Goal: Information Seeking & Learning: Learn about a topic

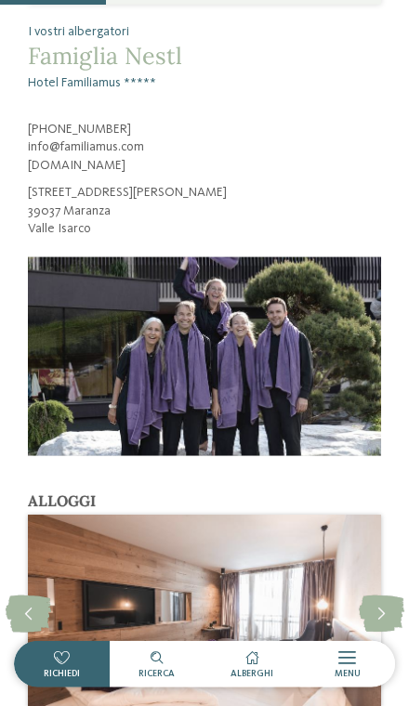
scroll to position [1665, 0]
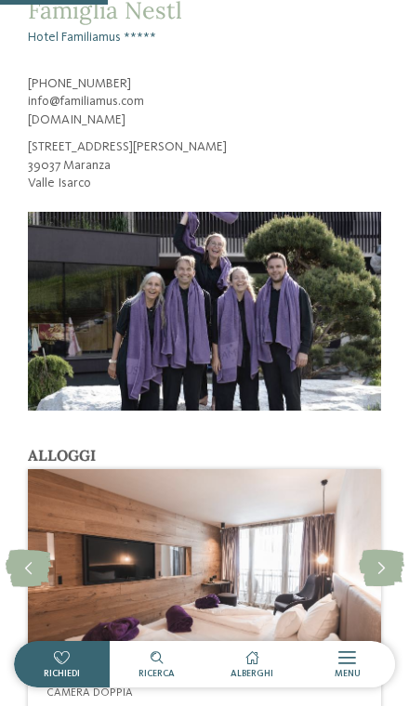
click at [391, 549] on icon at bounding box center [382, 567] width 46 height 37
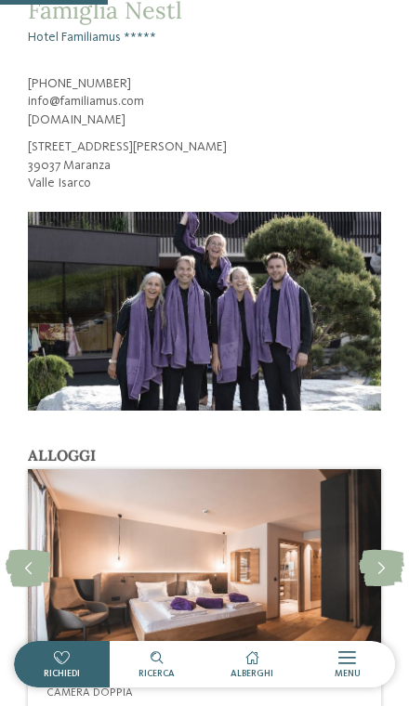
click at [372, 549] on icon at bounding box center [382, 567] width 46 height 37
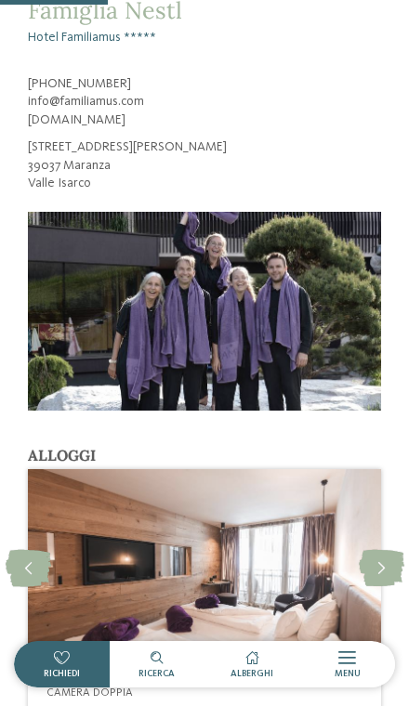
click at [370, 549] on icon at bounding box center [382, 567] width 46 height 37
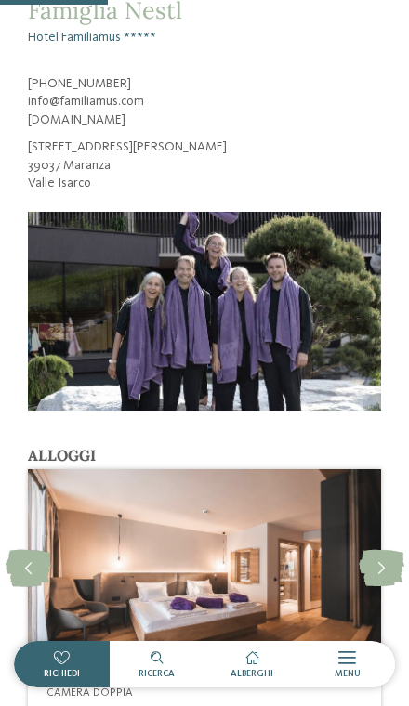
click at [369, 549] on icon at bounding box center [382, 567] width 46 height 37
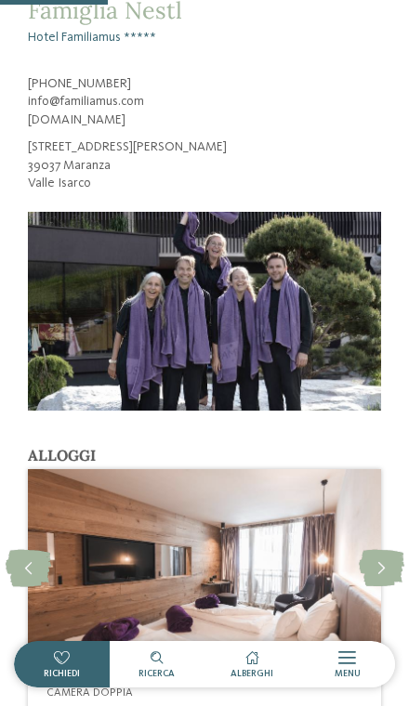
click at [375, 549] on icon at bounding box center [382, 567] width 46 height 37
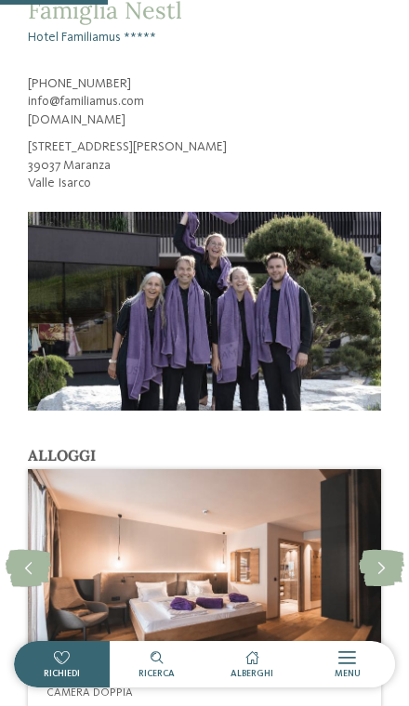
click at [369, 549] on icon at bounding box center [382, 567] width 46 height 37
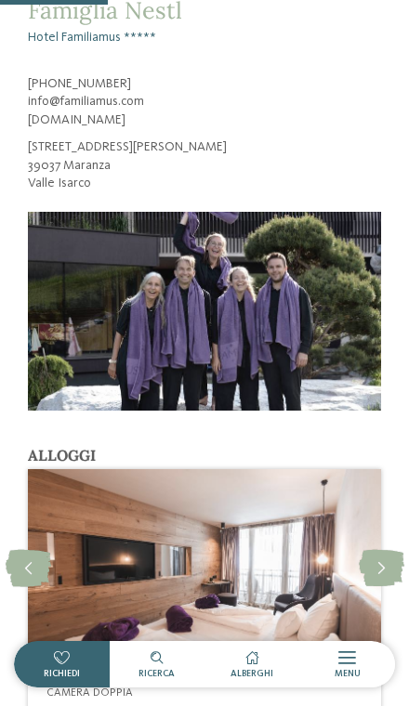
click at [370, 549] on icon at bounding box center [382, 567] width 46 height 37
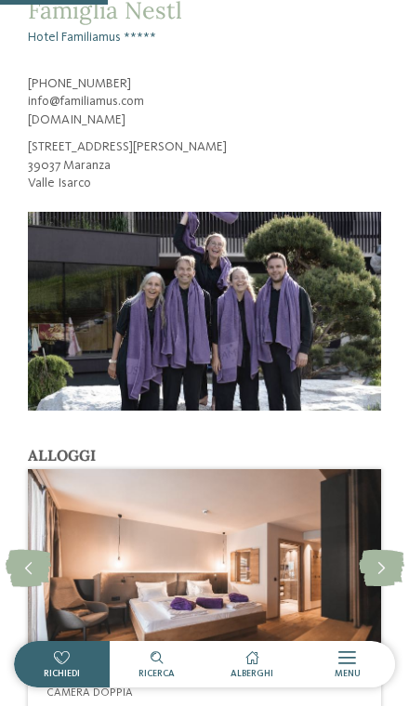
click at [376, 549] on icon at bounding box center [382, 567] width 46 height 37
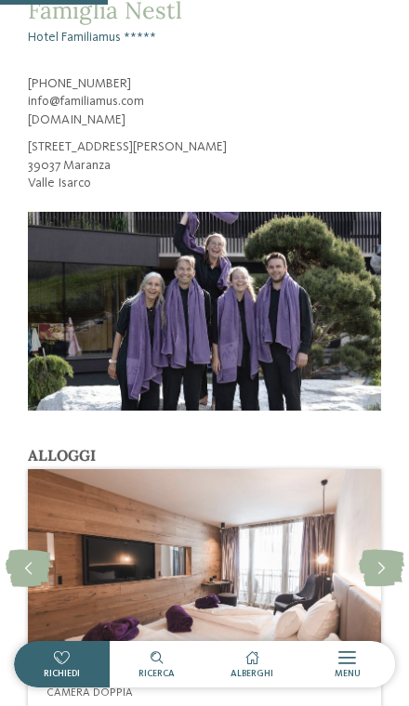
click at [373, 549] on icon at bounding box center [382, 567] width 46 height 37
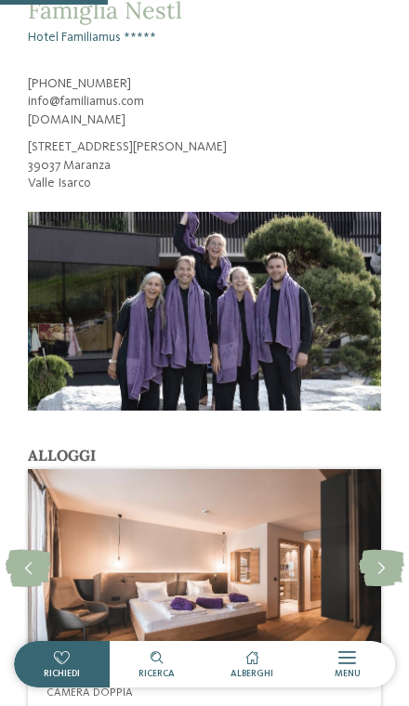
click at [371, 549] on icon at bounding box center [382, 567] width 46 height 37
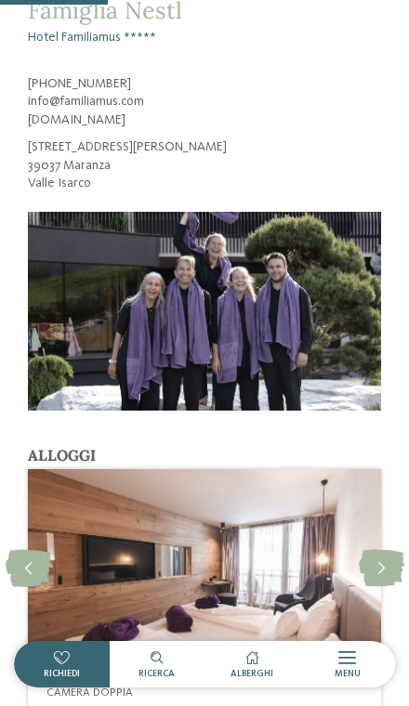
click at [375, 549] on icon at bounding box center [382, 567] width 46 height 37
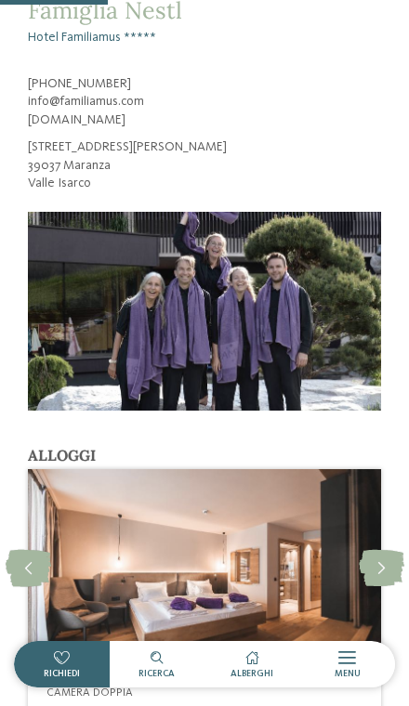
click at [389, 549] on icon at bounding box center [382, 567] width 46 height 37
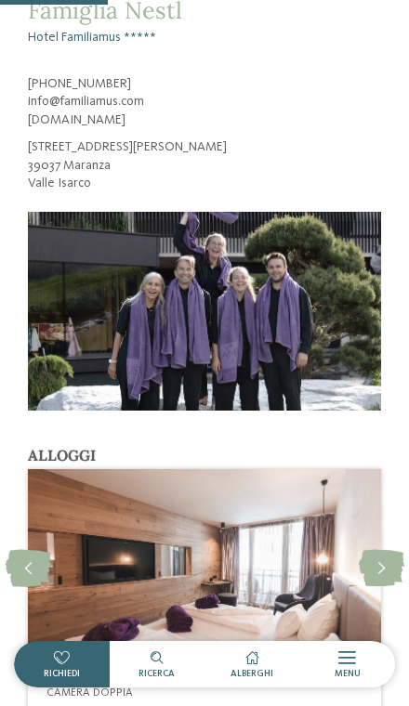
click at [33, 549] on icon at bounding box center [29, 567] width 46 height 37
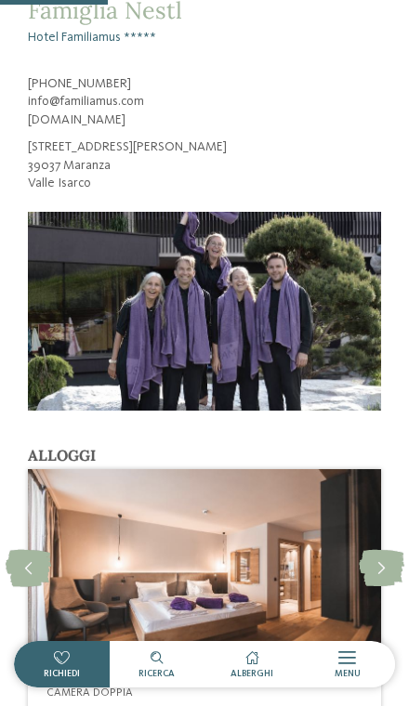
click at [32, 549] on icon at bounding box center [29, 567] width 46 height 37
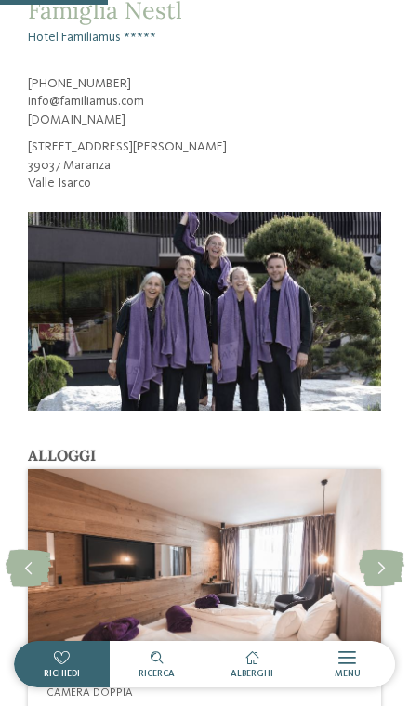
click at [33, 549] on icon at bounding box center [29, 567] width 46 height 37
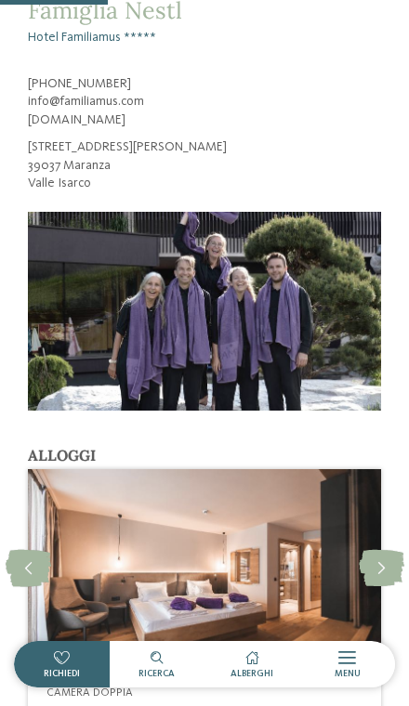
click at [17, 549] on icon at bounding box center [29, 567] width 46 height 37
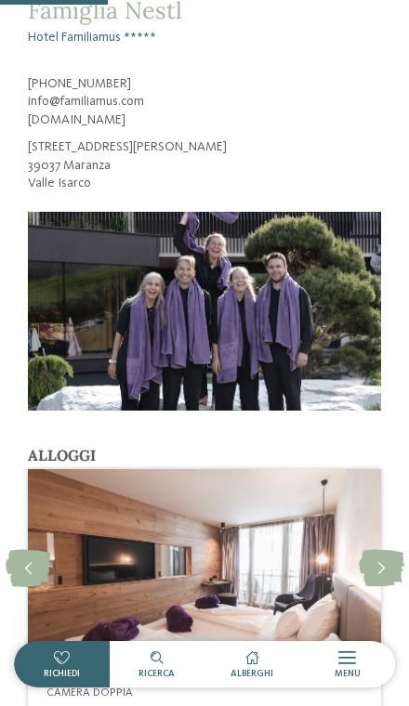
click at [27, 549] on icon at bounding box center [29, 567] width 46 height 37
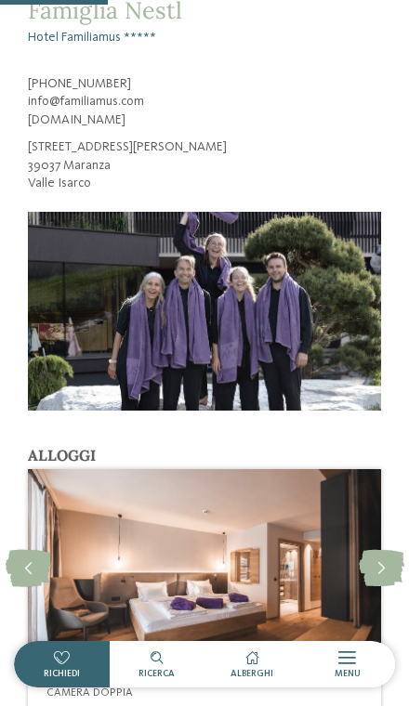
click at [31, 549] on icon at bounding box center [29, 567] width 46 height 37
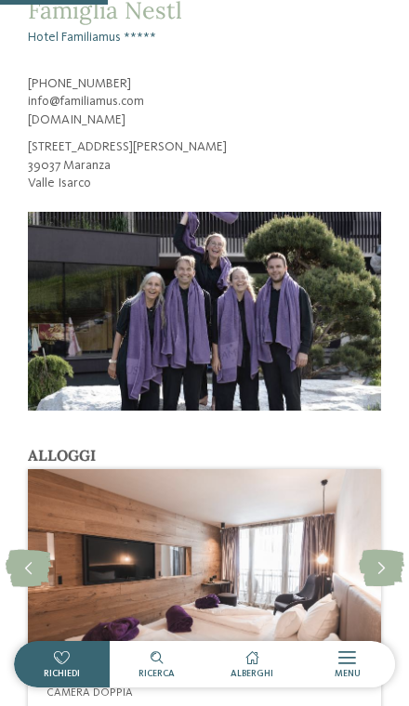
click at [30, 549] on icon at bounding box center [29, 567] width 46 height 37
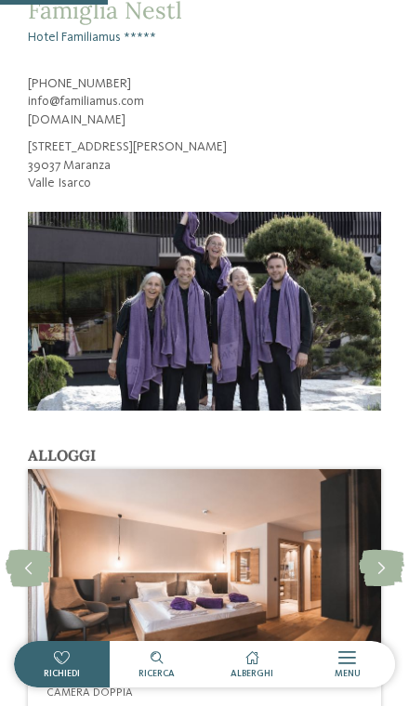
click at [374, 549] on icon at bounding box center [382, 567] width 46 height 37
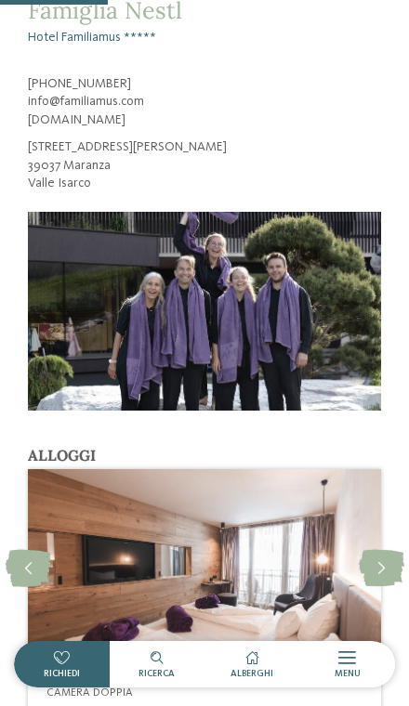
click at [384, 549] on icon at bounding box center [382, 567] width 46 height 37
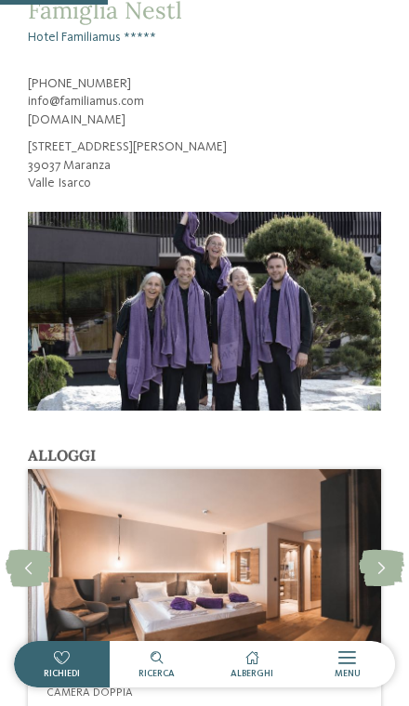
click at [381, 549] on icon at bounding box center [382, 567] width 46 height 37
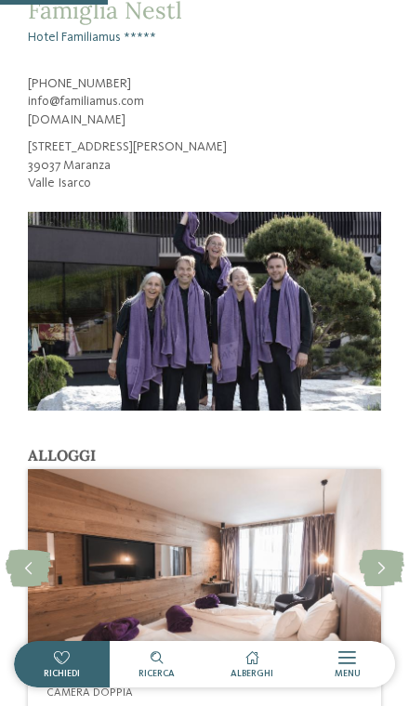
click at [383, 549] on icon at bounding box center [382, 567] width 46 height 37
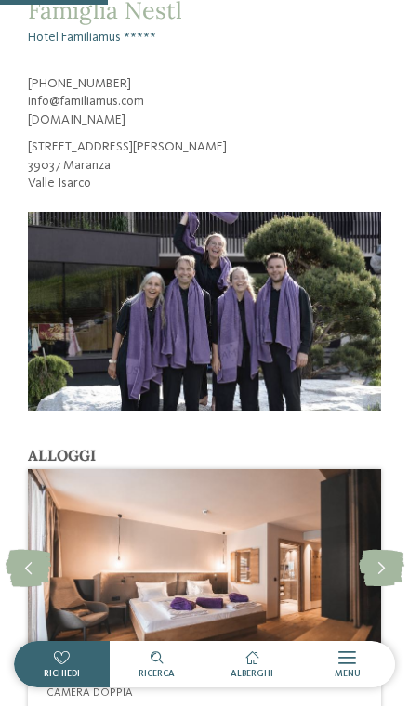
click at [382, 549] on icon at bounding box center [382, 567] width 46 height 37
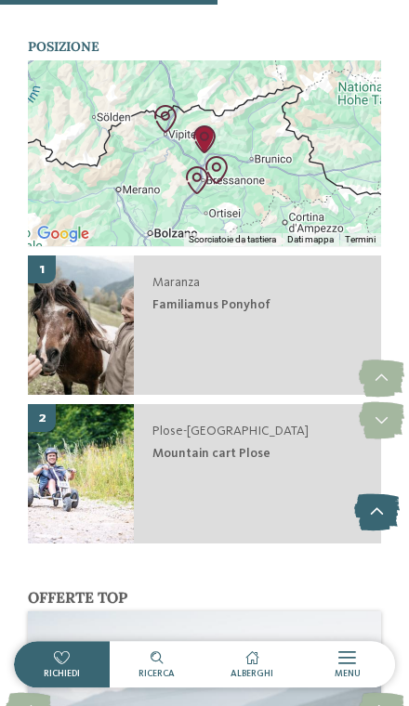
scroll to position [3371, 0]
click at [221, 447] on span "Mountain cart Plose" at bounding box center [211, 453] width 118 height 13
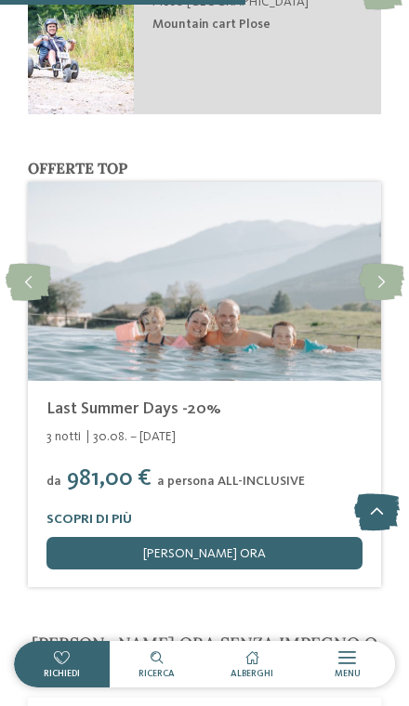
scroll to position [3801, 0]
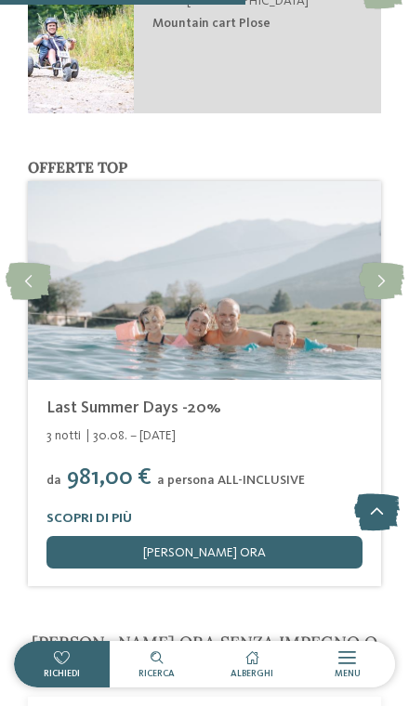
click at [377, 262] on icon at bounding box center [382, 280] width 46 height 37
click at [376, 262] on icon at bounding box center [382, 280] width 46 height 37
click at [392, 262] on icon at bounding box center [382, 280] width 46 height 37
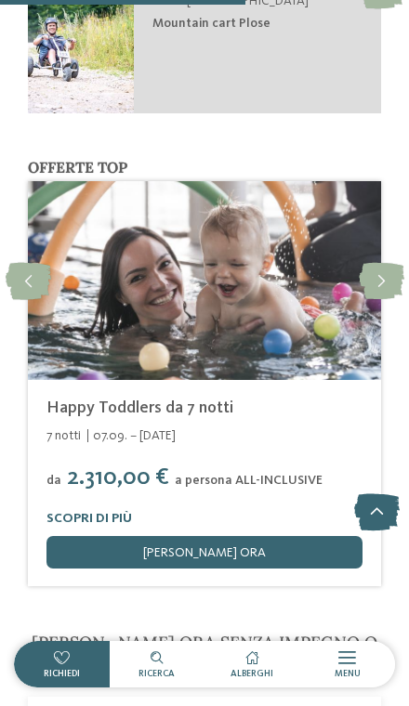
click at [380, 262] on icon at bounding box center [382, 280] width 46 height 37
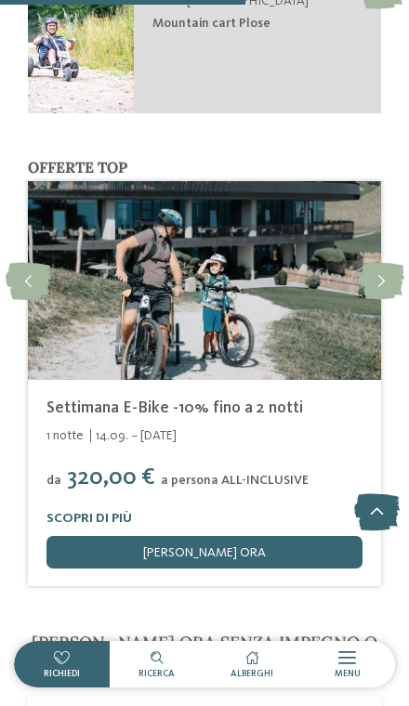
click at [38, 262] on icon at bounding box center [29, 280] width 46 height 37
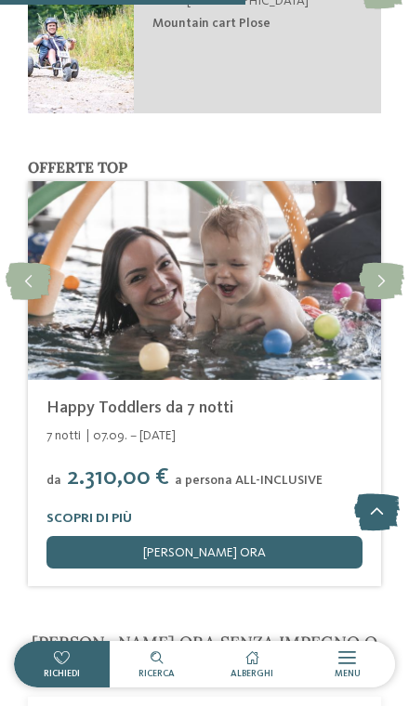
click at [376, 262] on icon at bounding box center [382, 280] width 46 height 37
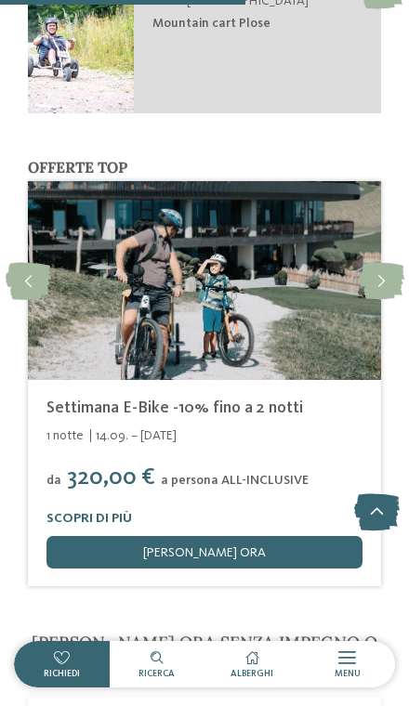
click at [392, 262] on icon at bounding box center [382, 280] width 46 height 37
click at [383, 262] on icon at bounding box center [382, 280] width 46 height 37
click at [396, 262] on icon at bounding box center [382, 280] width 46 height 37
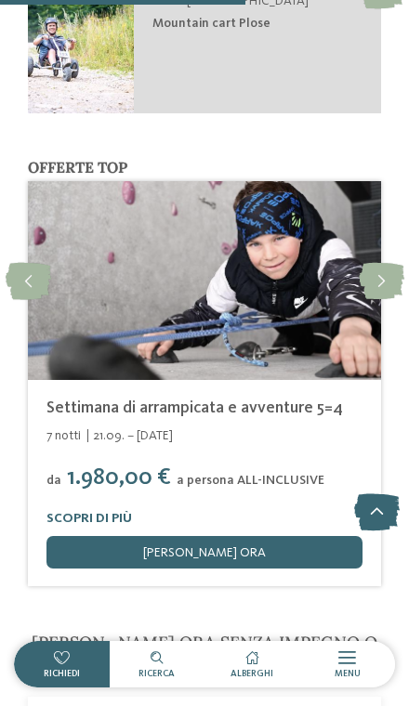
click at [376, 262] on icon at bounding box center [382, 280] width 46 height 37
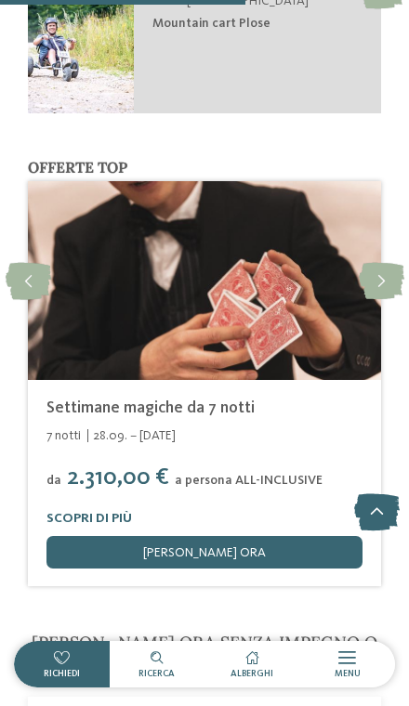
click at [383, 262] on icon at bounding box center [382, 280] width 46 height 37
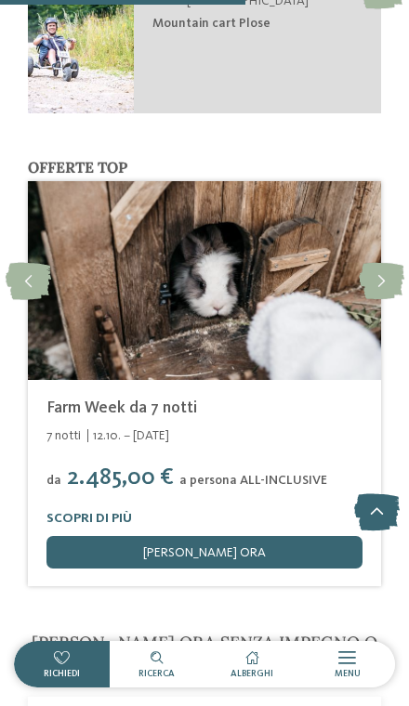
click at [392, 262] on icon at bounding box center [382, 280] width 46 height 37
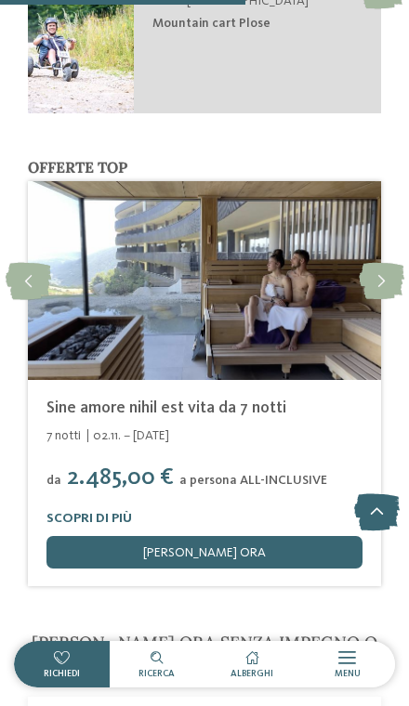
click at [396, 262] on icon at bounding box center [382, 280] width 46 height 37
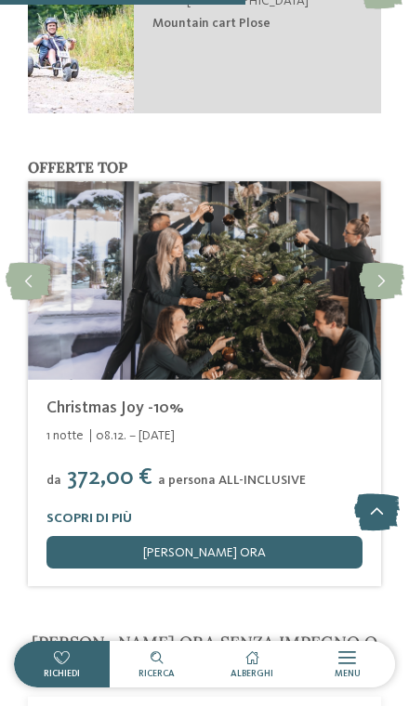
click at [389, 262] on icon at bounding box center [382, 280] width 46 height 37
click at [371, 262] on icon at bounding box center [382, 280] width 46 height 37
click at [391, 262] on icon at bounding box center [382, 280] width 46 height 37
click at [394, 262] on icon at bounding box center [382, 280] width 46 height 37
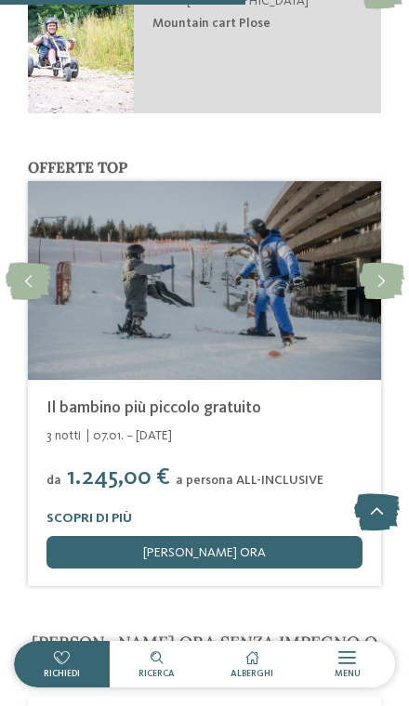
click at [23, 262] on icon at bounding box center [29, 280] width 46 height 37
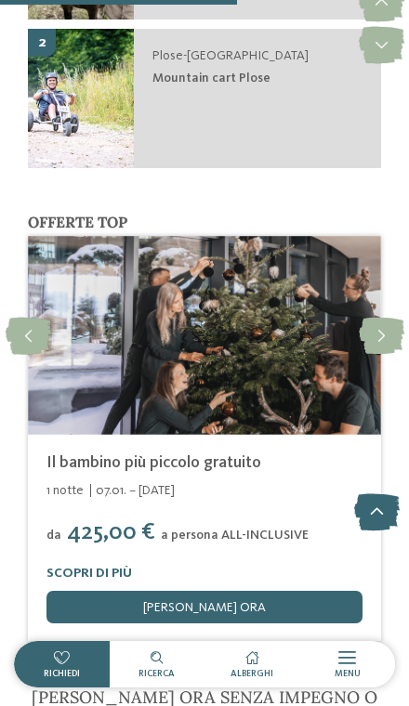
scroll to position [3741, 0]
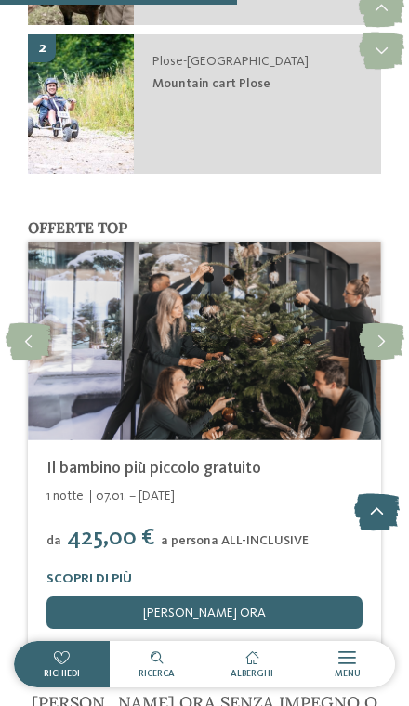
click at [37, 323] on icon at bounding box center [29, 341] width 46 height 37
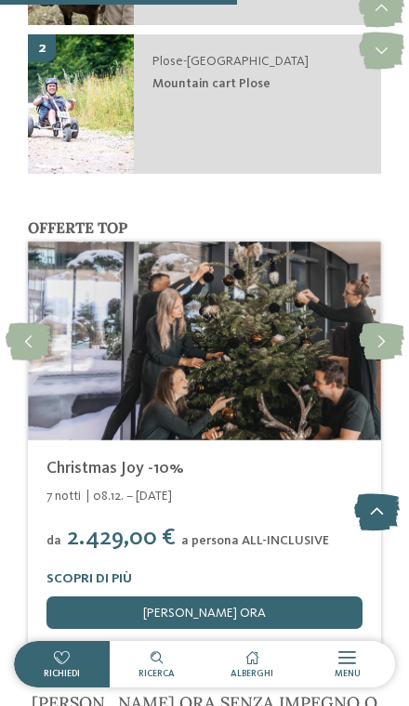
click at [376, 323] on icon at bounding box center [382, 341] width 46 height 37
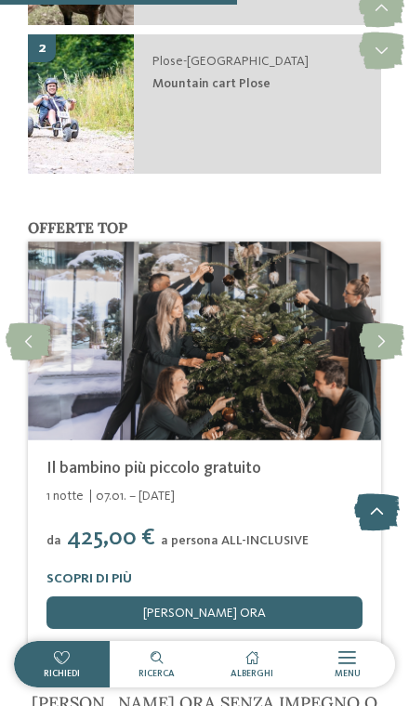
click at [108, 573] on link "Scopri di più" at bounding box center [89, 579] width 86 height 13
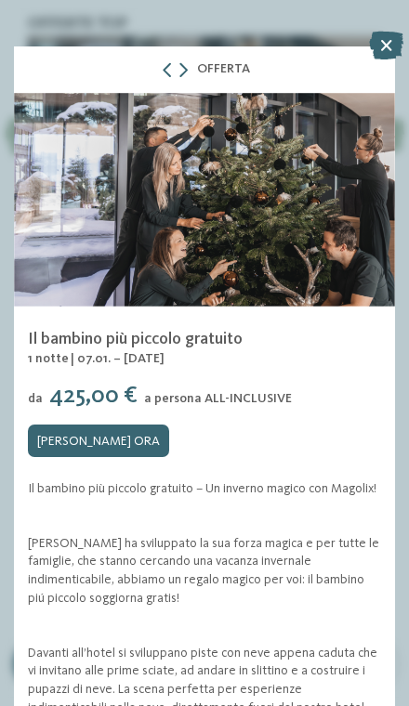
click at [376, 41] on icon at bounding box center [386, 46] width 34 height 28
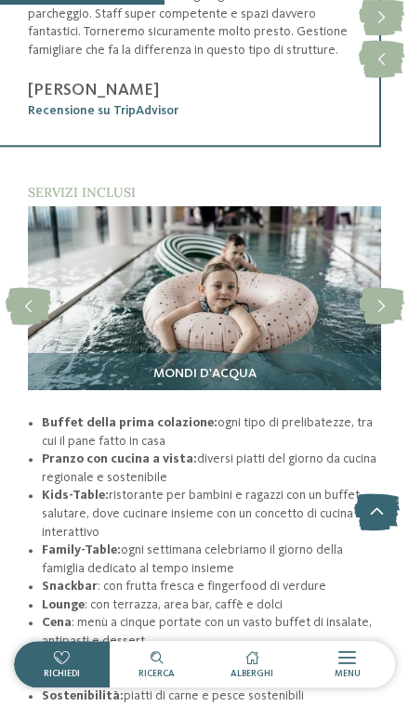
scroll to position [2411, 0]
